Goal: Information Seeking & Learning: Learn about a topic

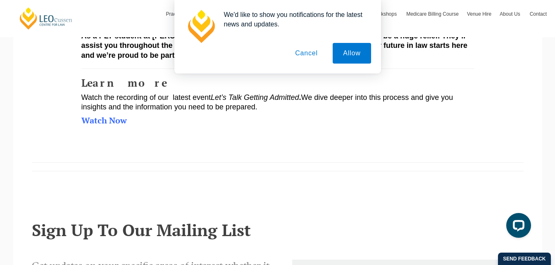
scroll to position [690, 0]
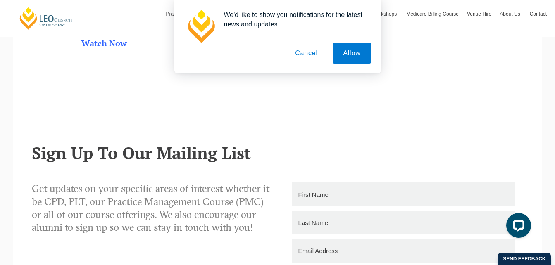
click at [554, 23] on div "We'd like to show you notifications for the latest news and updates. Allow Canc…" at bounding box center [277, 37] width 555 height 74
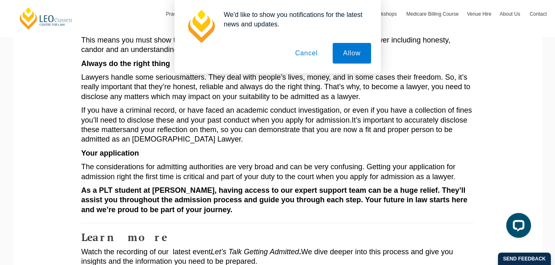
scroll to position [0, 0]
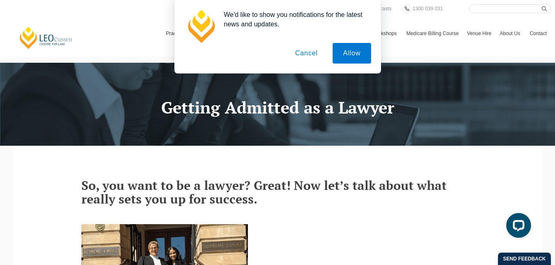
click at [304, 51] on button "Cancel" at bounding box center [306, 53] width 43 height 21
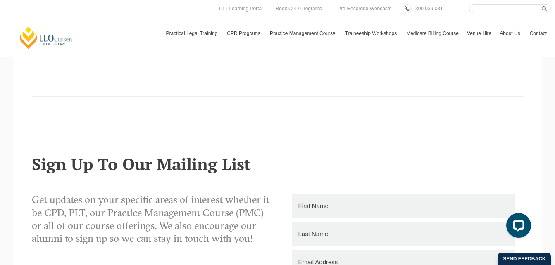
scroll to position [606, 0]
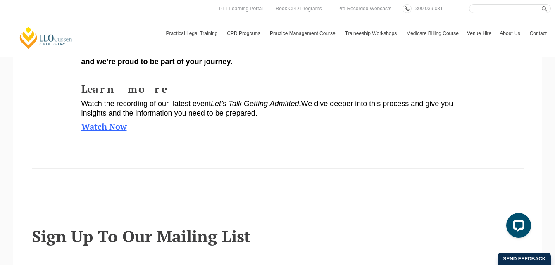
click at [123, 128] on link "Watch Now" at bounding box center [103, 126] width 45 height 11
